Goal: Find specific page/section: Find specific page/section

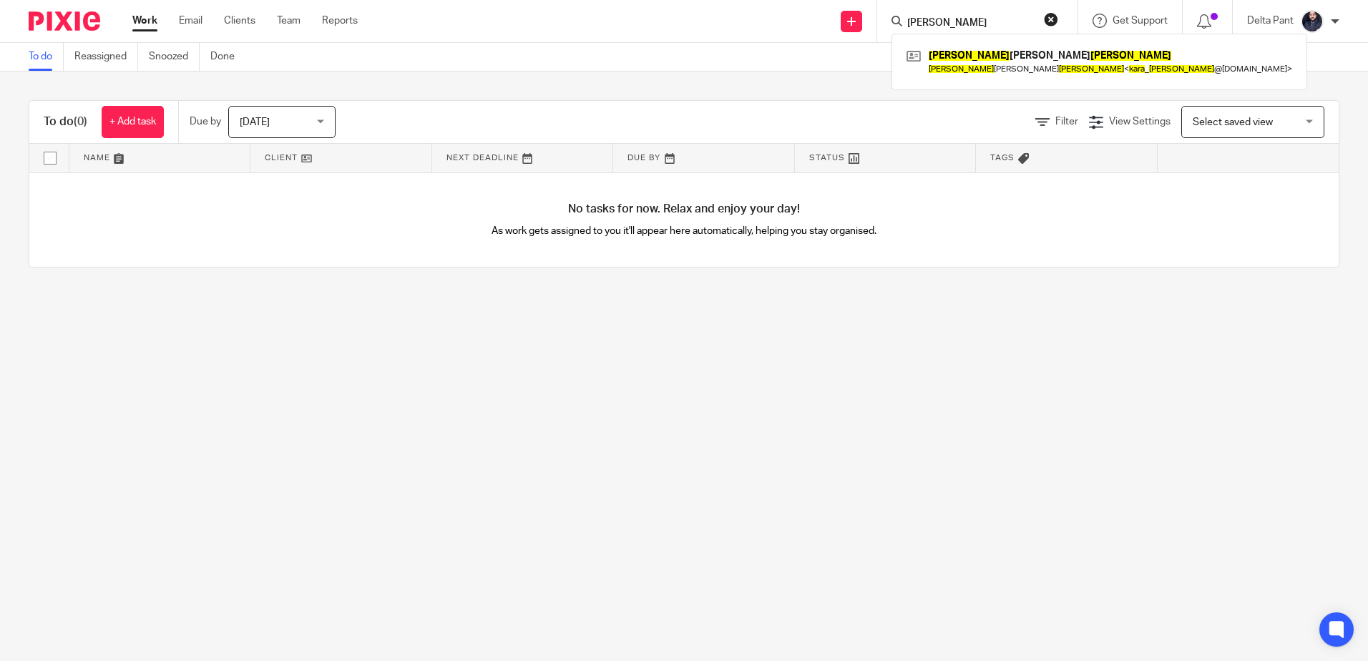
type input "[PERSON_NAME]"
click at [954, 53] on link at bounding box center [1099, 61] width 393 height 33
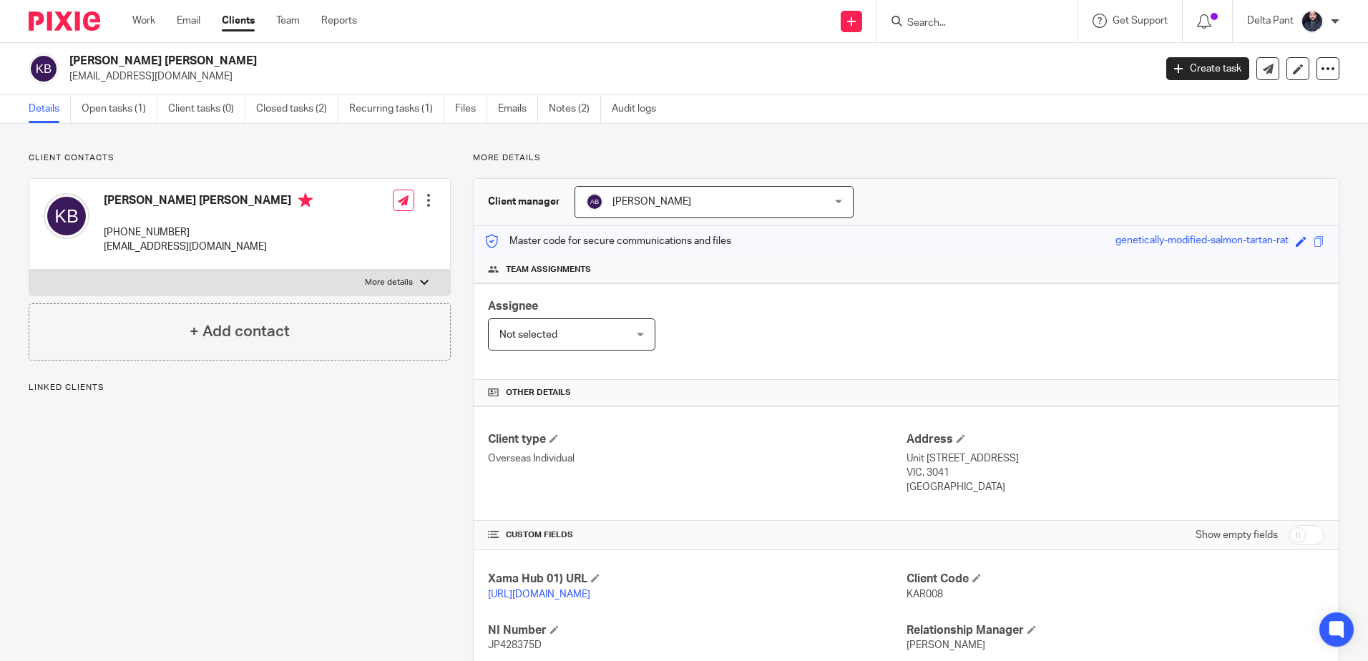
click at [67, 82] on div "[PERSON_NAME] [PERSON_NAME] [EMAIL_ADDRESS][DOMAIN_NAME]" at bounding box center [587, 69] width 1116 height 30
